Goal: Transaction & Acquisition: Purchase product/service

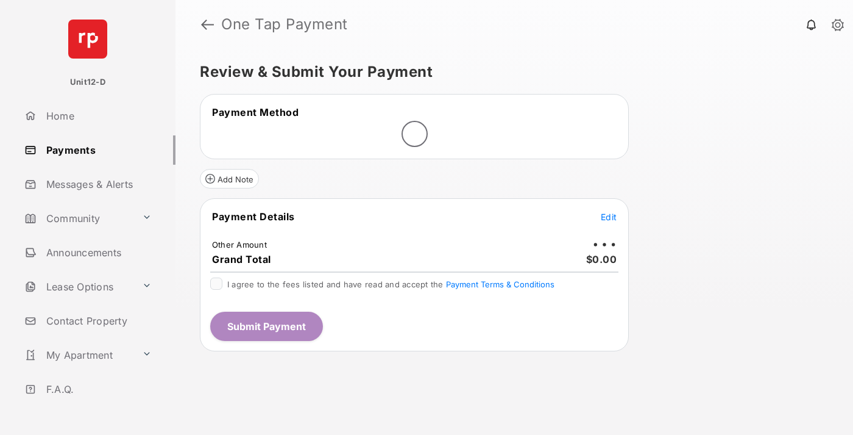
click at [609, 216] on span "Edit" at bounding box center [609, 217] width 16 height 10
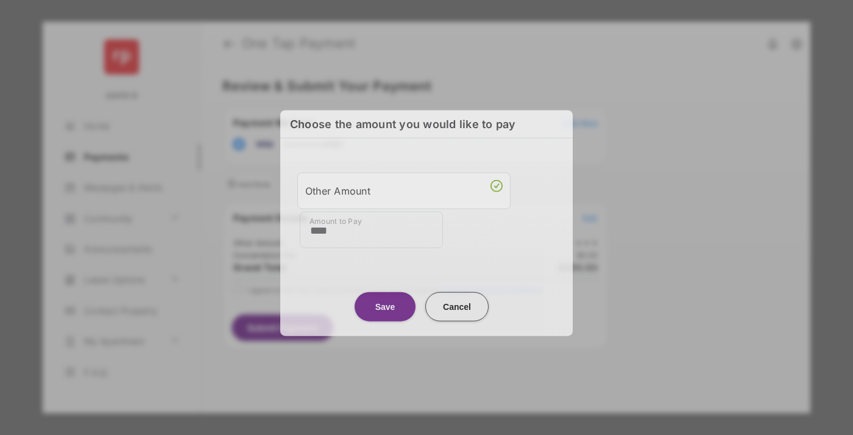
type input "****"
click at [385, 302] on button "Save" at bounding box center [385, 305] width 61 height 29
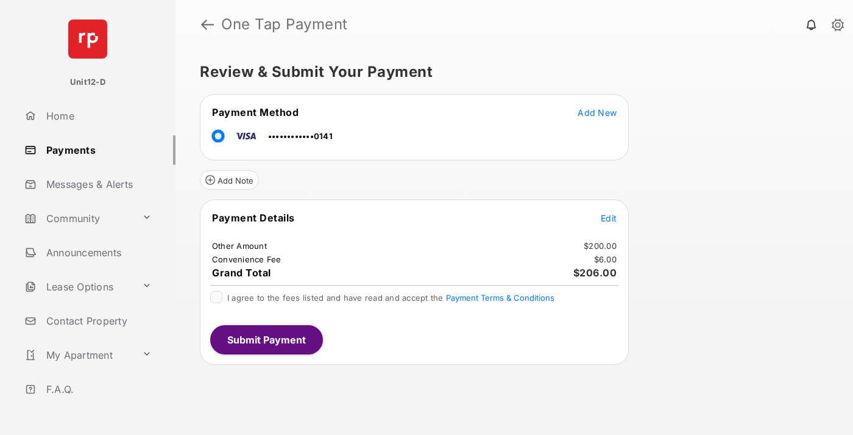
click at [609, 218] on span "Edit" at bounding box center [609, 218] width 16 height 10
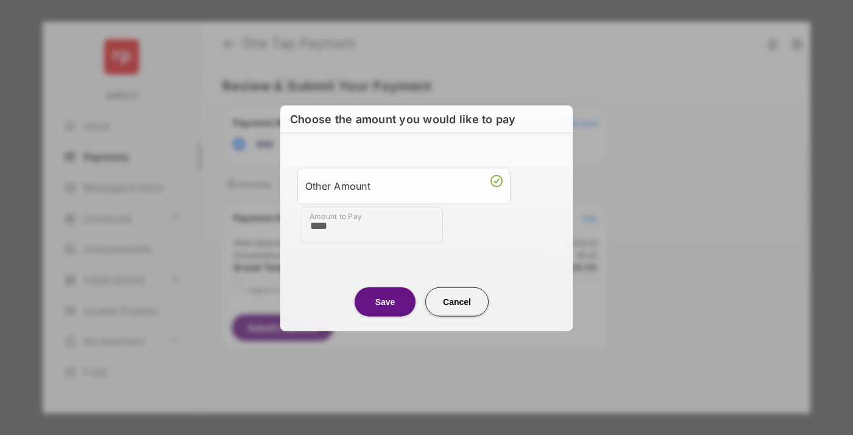
click at [385, 301] on button "Save" at bounding box center [385, 301] width 61 height 29
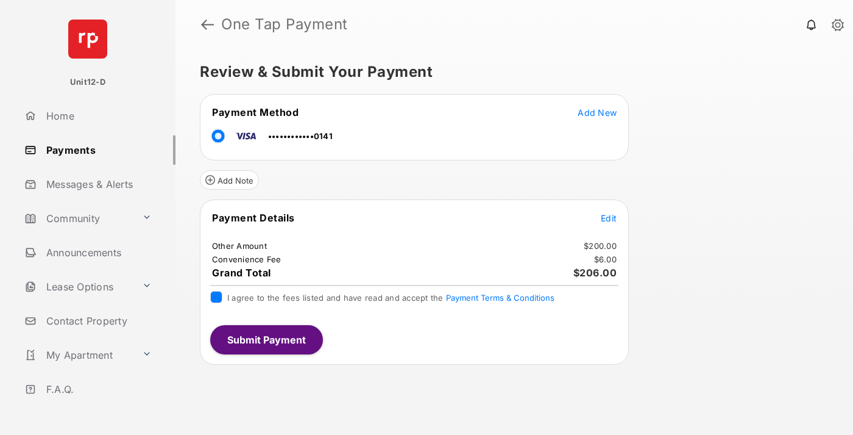
click at [266, 339] on button "Submit Payment" at bounding box center [266, 339] width 113 height 29
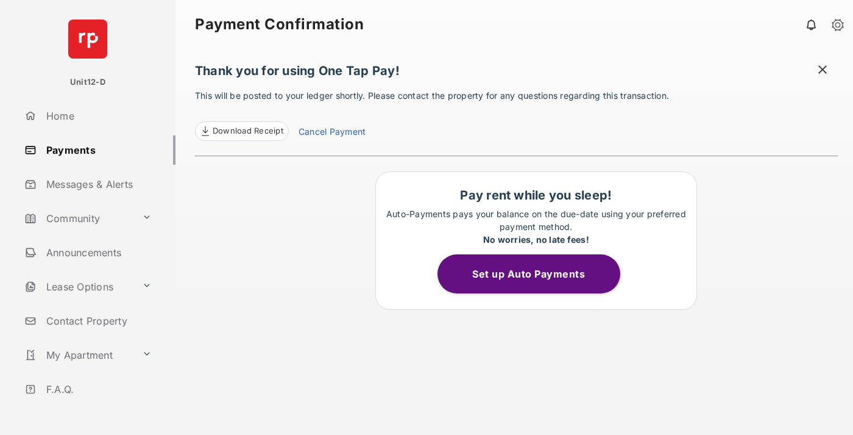
click at [536, 274] on button "Set up Auto Payments" at bounding box center [529, 273] width 183 height 39
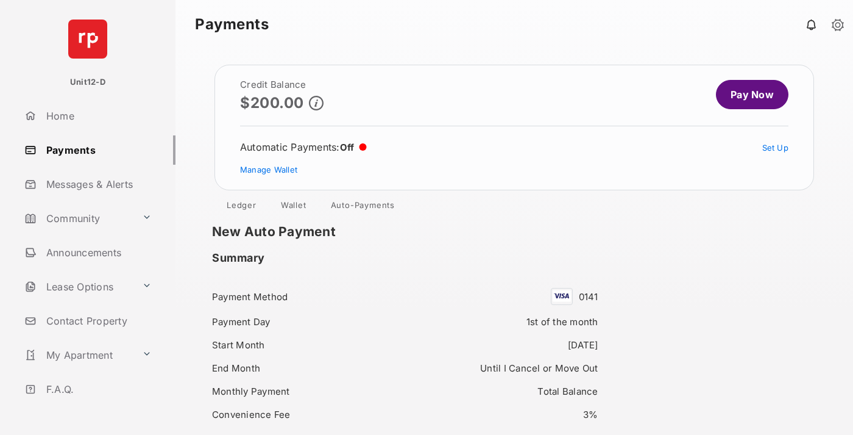
scroll to position [105, 0]
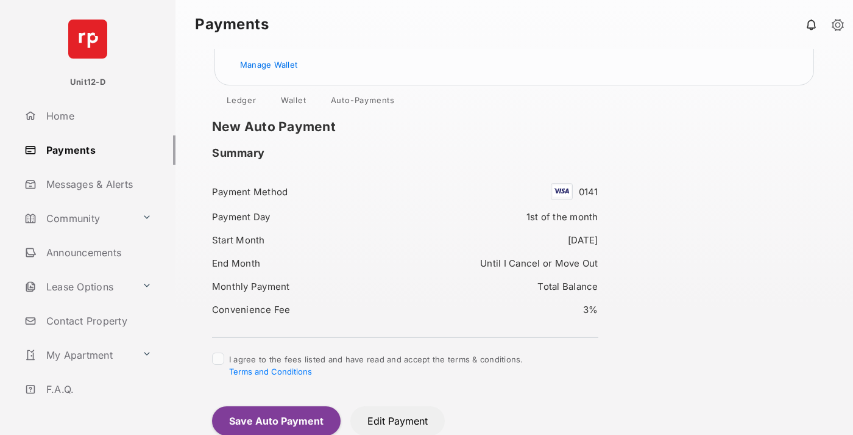
click at [276, 420] on button "Save Auto Payment" at bounding box center [276, 420] width 129 height 29
